Goal: Task Accomplishment & Management: Use online tool/utility

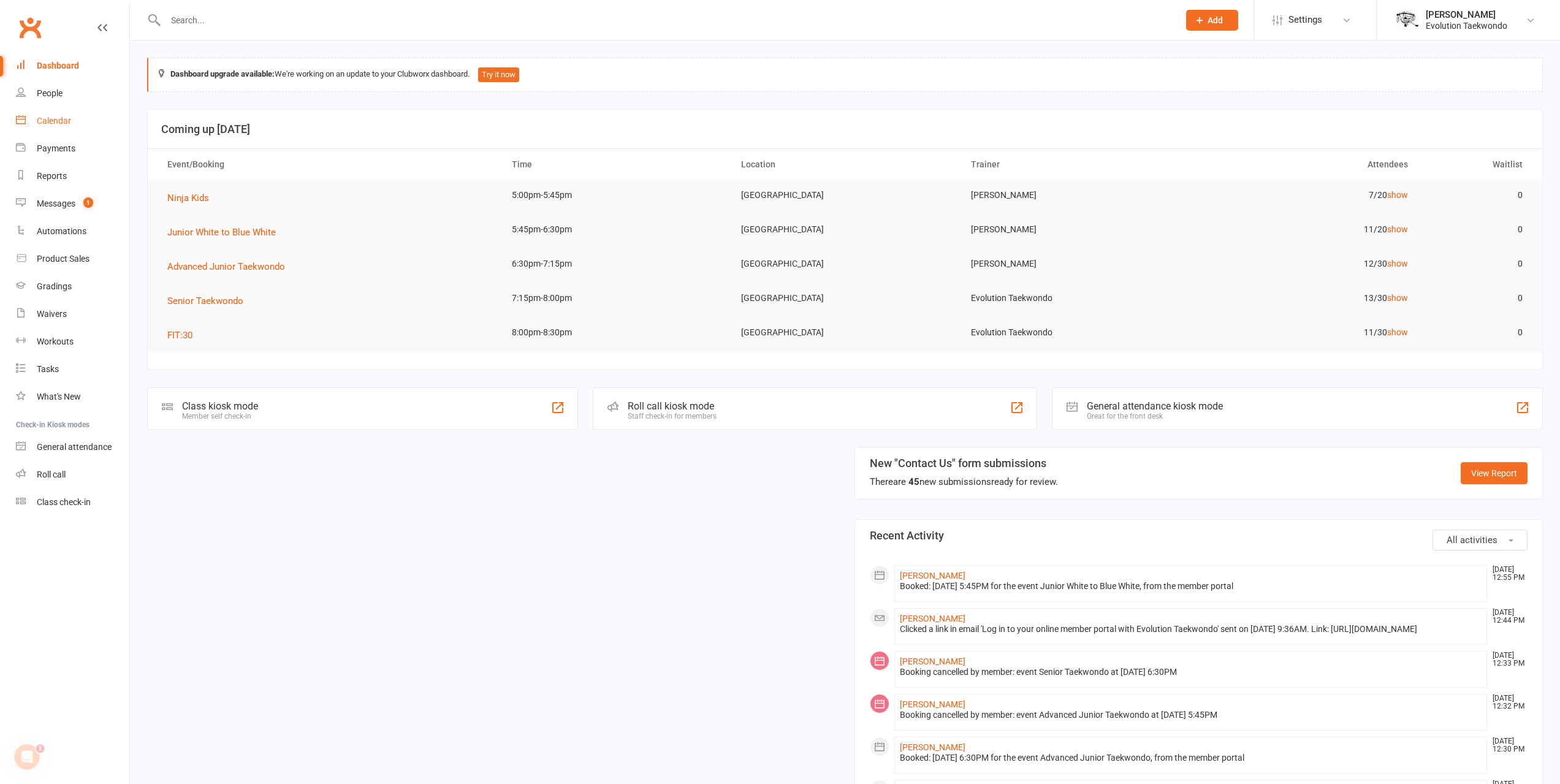
click at [71, 129] on link "Calendar" at bounding box center [73, 121] width 114 height 27
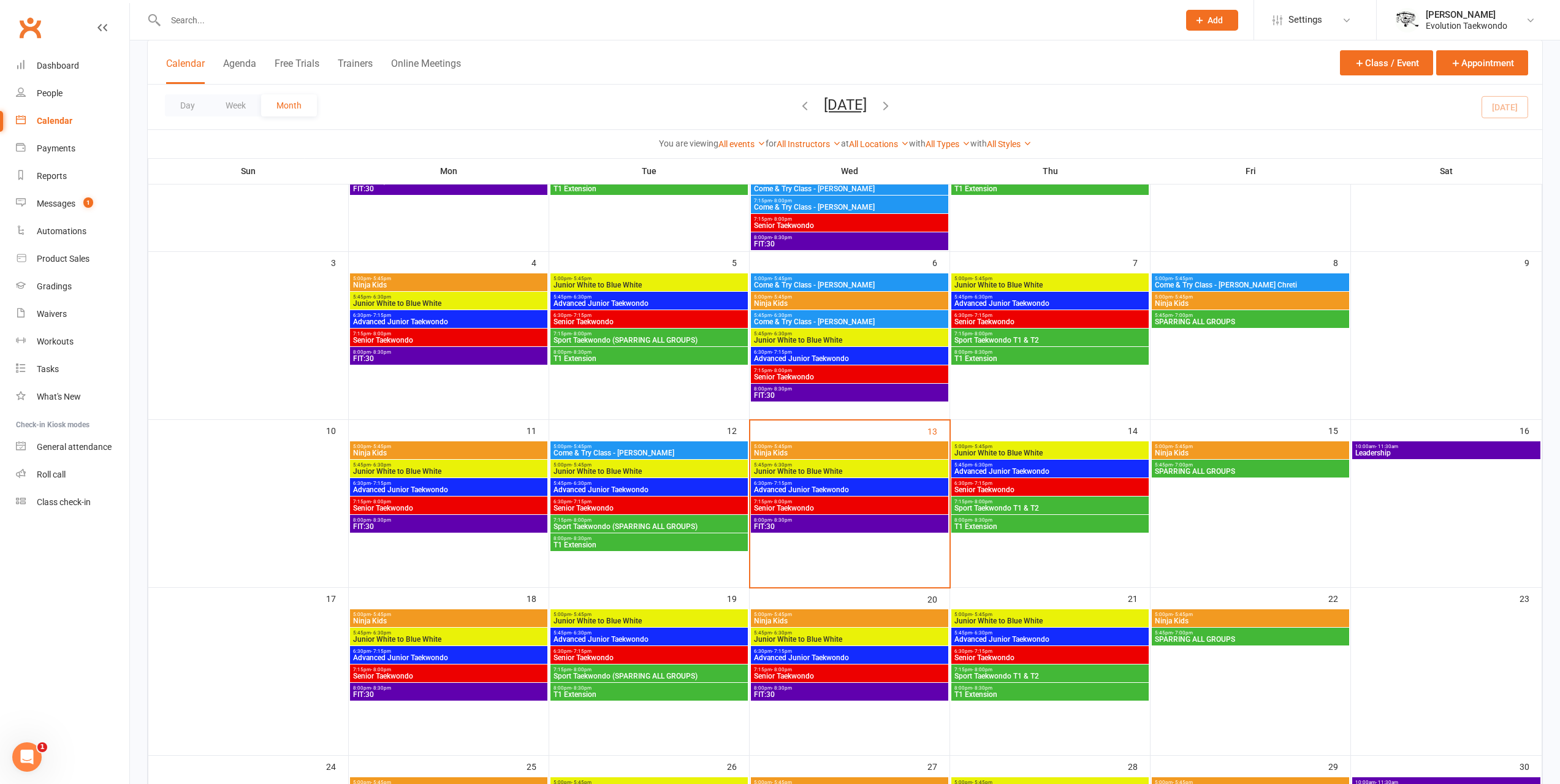
scroll to position [184, 0]
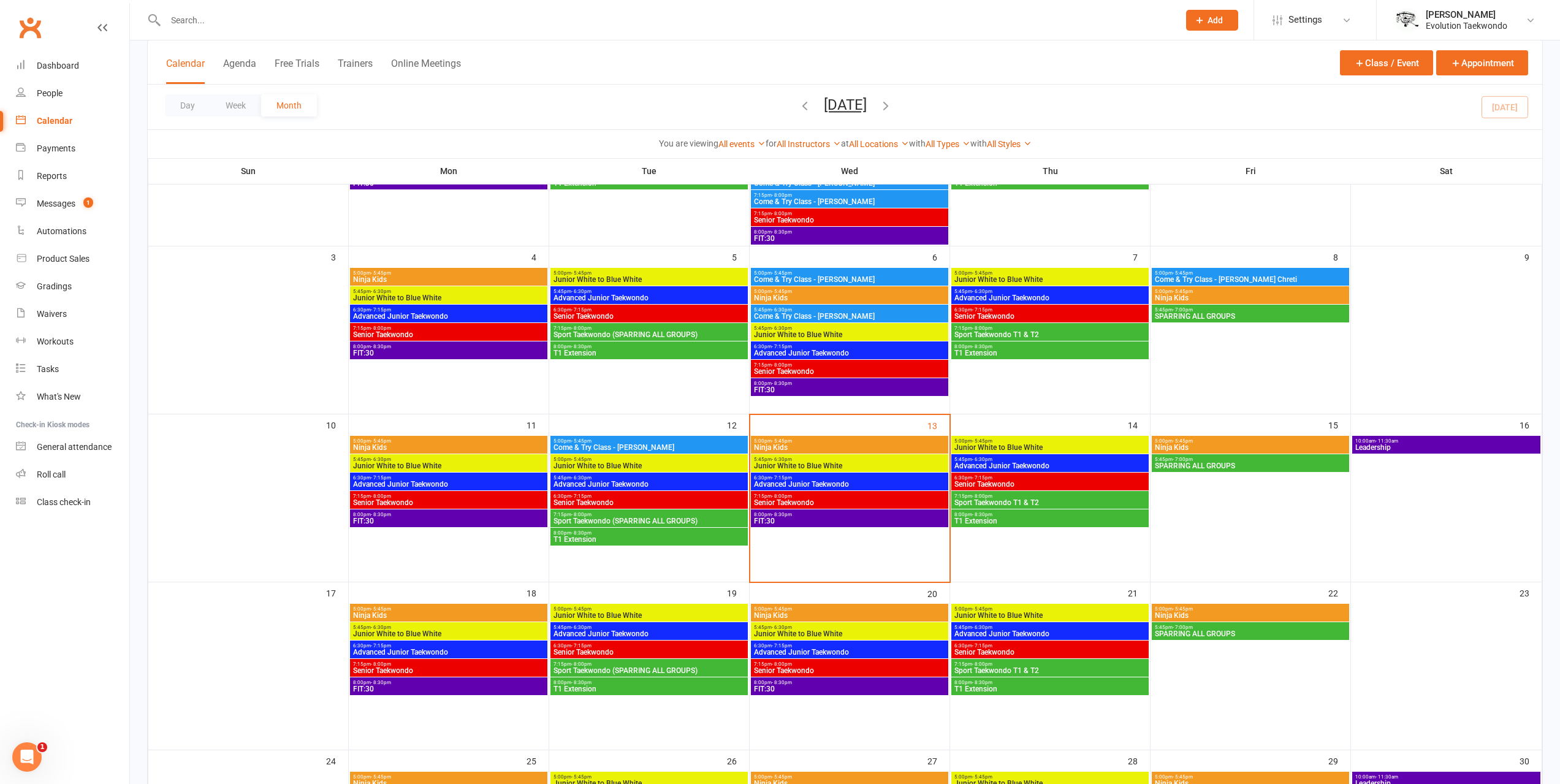
click at [1009, 501] on span "Sport Taekwondo T1 & T2" at bounding box center [1050, 502] width 192 height 7
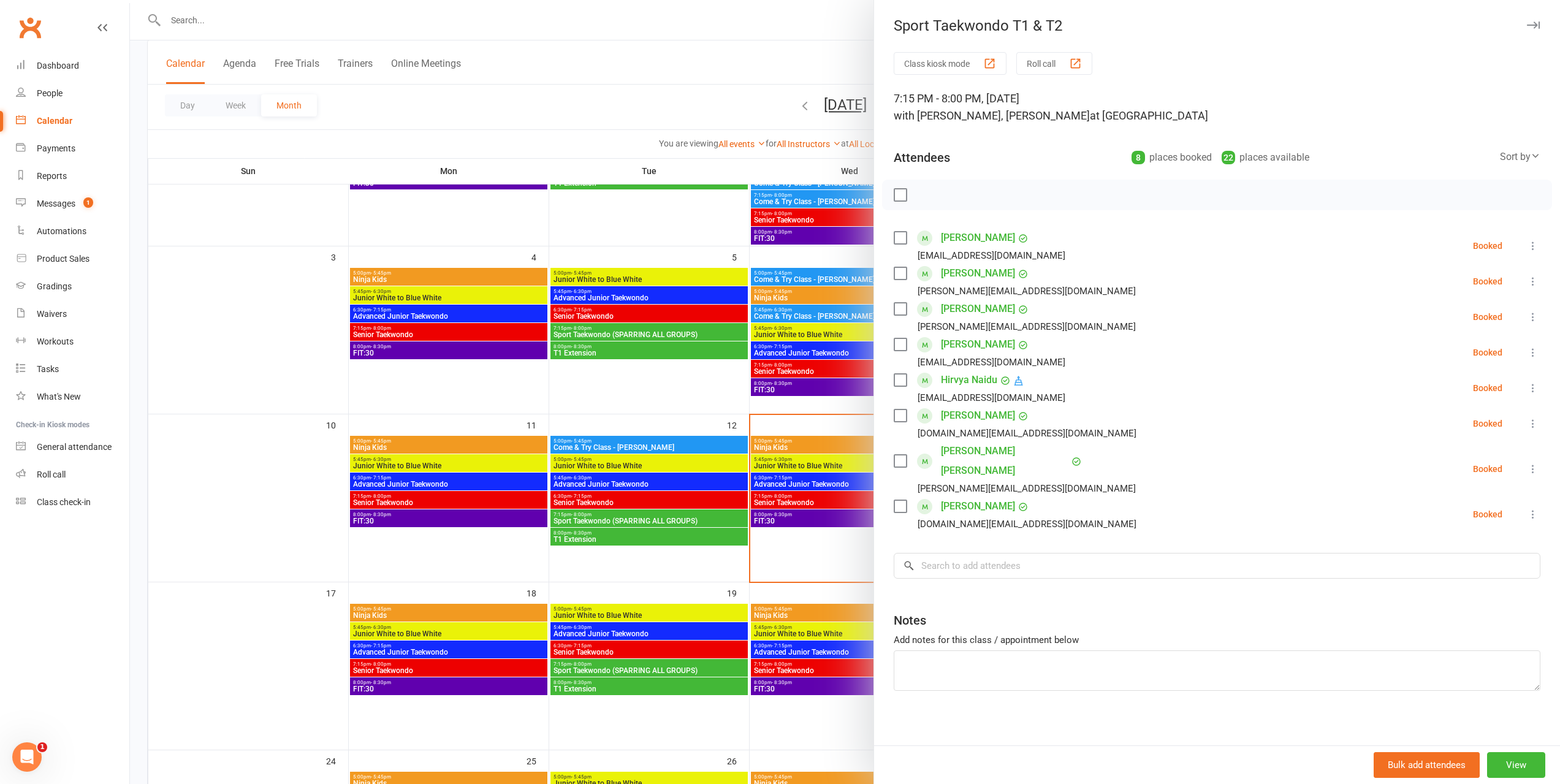
click at [800, 499] on div at bounding box center [845, 392] width 1430 height 784
